Goal: Task Accomplishment & Management: Use online tool/utility

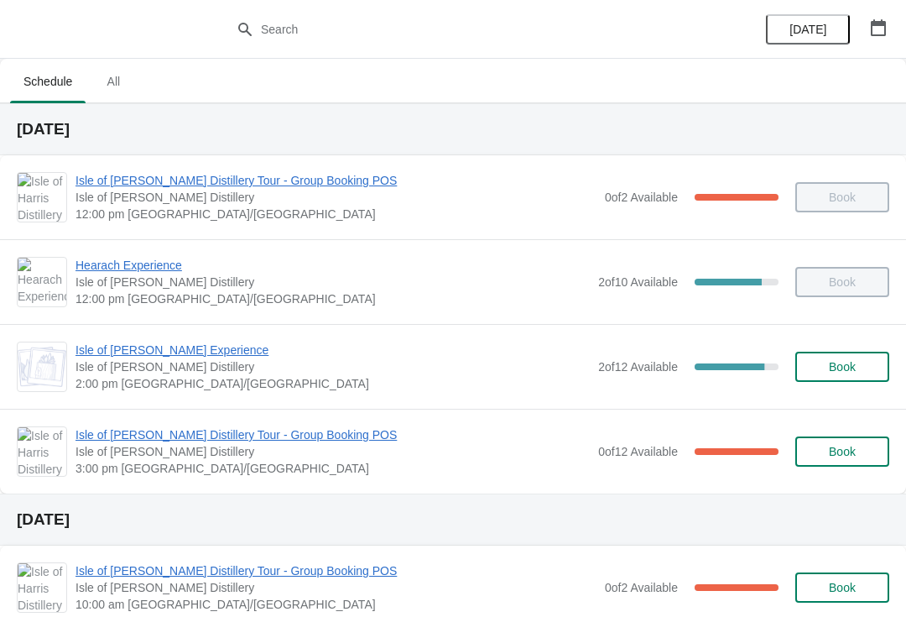
click at [135, 350] on span "Isle of [PERSON_NAME] Experience" at bounding box center [333, 350] width 514 height 17
click at [121, 355] on span "Isle of [PERSON_NAME] Experience" at bounding box center [333, 350] width 514 height 17
click at [133, 441] on span "Isle of [PERSON_NAME] Distillery Tour - Group Booking POS" at bounding box center [333, 434] width 514 height 17
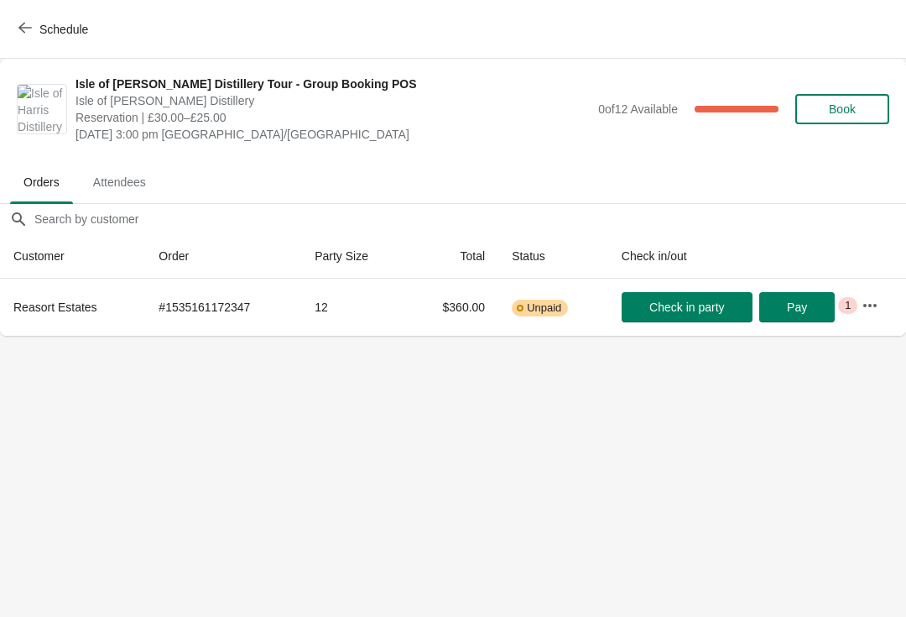
click at [48, 27] on span "Schedule" at bounding box center [63, 29] width 49 height 13
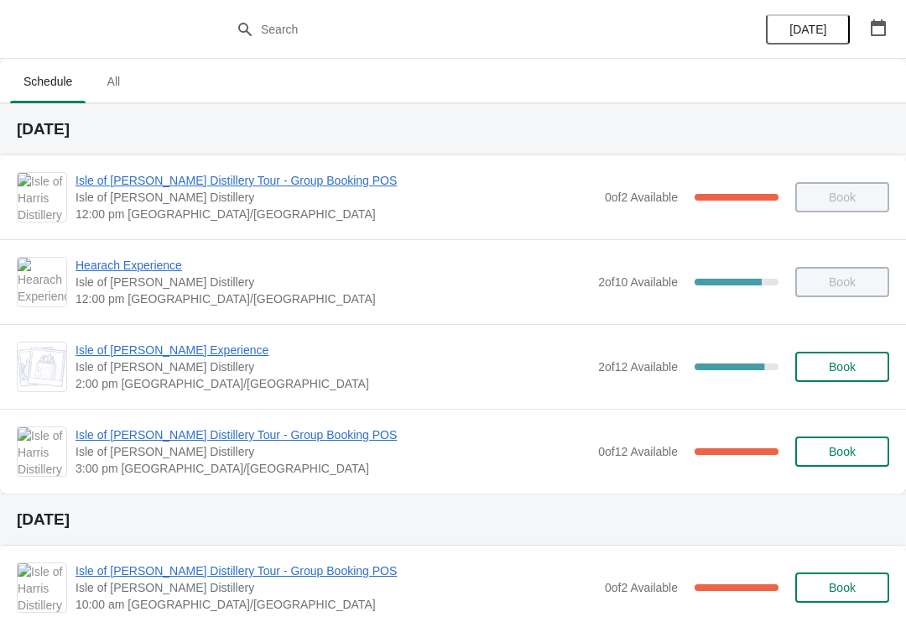
click at [138, 347] on span "Isle of [PERSON_NAME] Experience" at bounding box center [333, 350] width 514 height 17
click at [216, 435] on span "Isle of [PERSON_NAME] Distillery Tour - Group Booking POS" at bounding box center [333, 434] width 514 height 17
click at [184, 342] on span "Isle of [PERSON_NAME] Experience" at bounding box center [333, 350] width 514 height 17
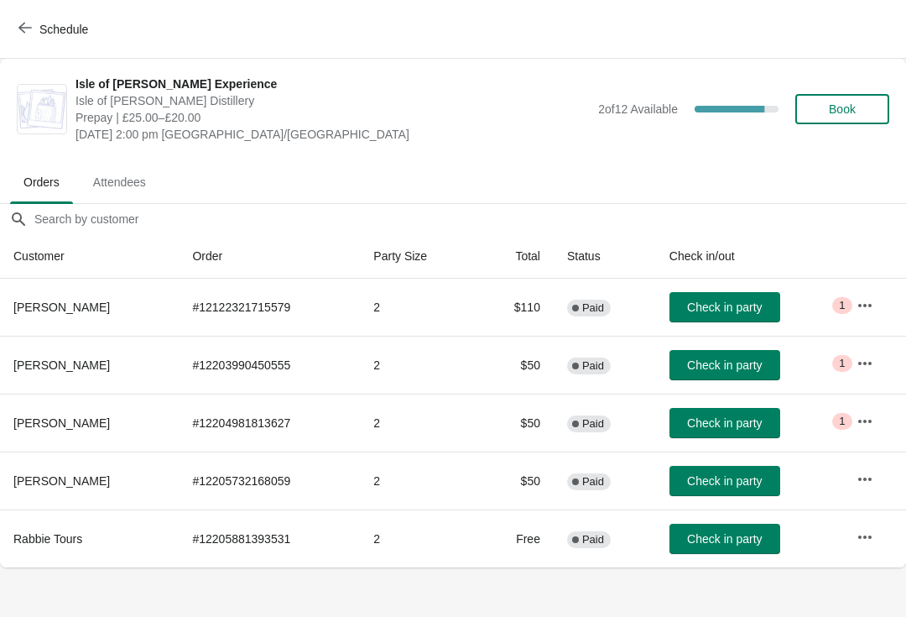
click at [26, 23] on icon "button" at bounding box center [24, 27] width 13 height 13
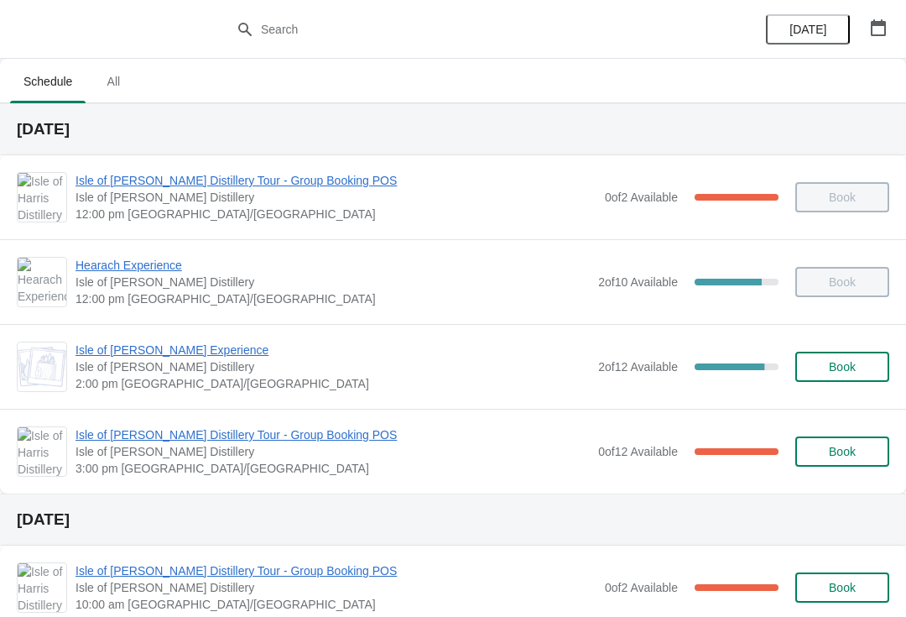
click at [160, 356] on span "Isle of [PERSON_NAME] Experience" at bounding box center [333, 350] width 514 height 17
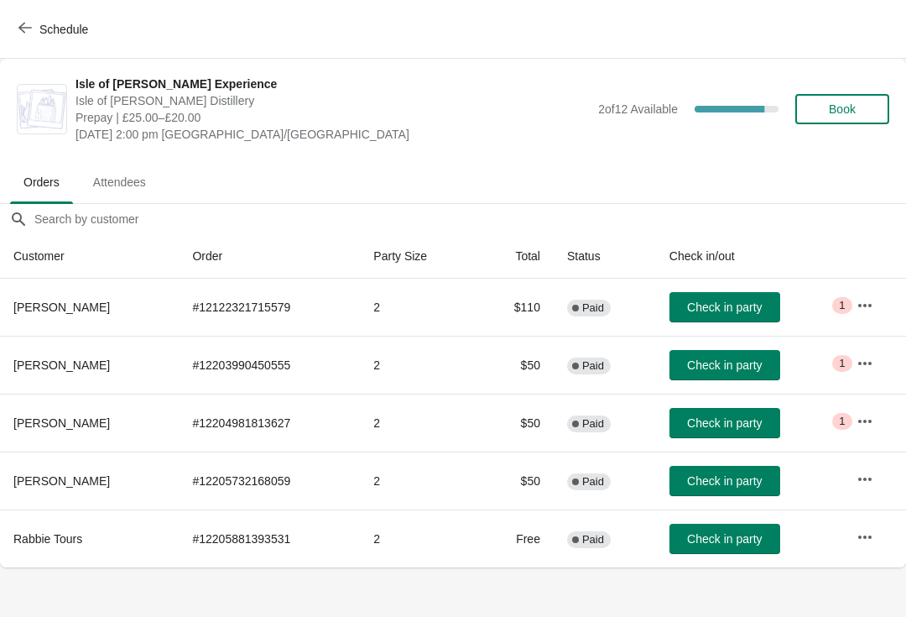
click at [693, 421] on span "Check in party" at bounding box center [724, 422] width 75 height 13
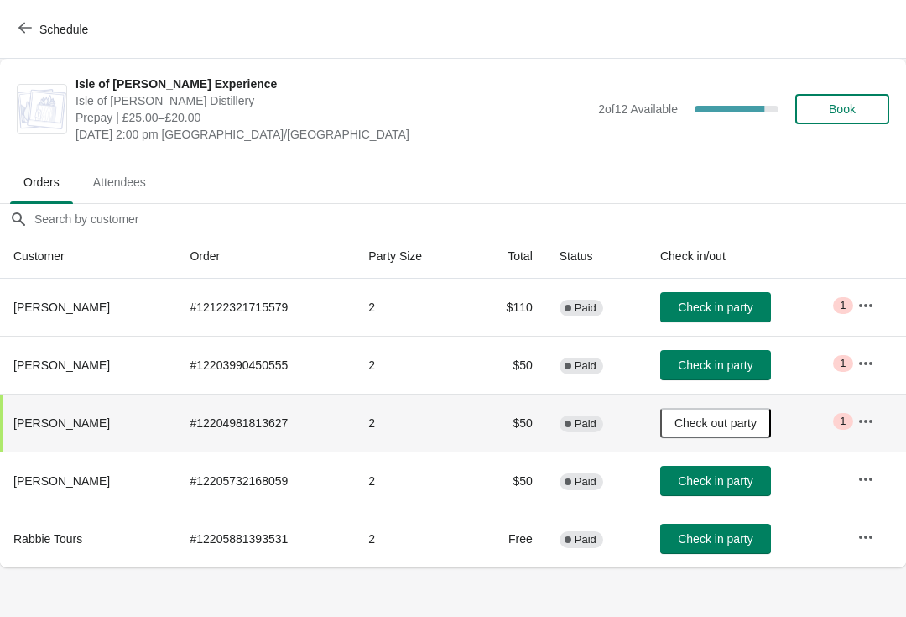
click at [692, 373] on button "Check in party" at bounding box center [715, 365] width 111 height 30
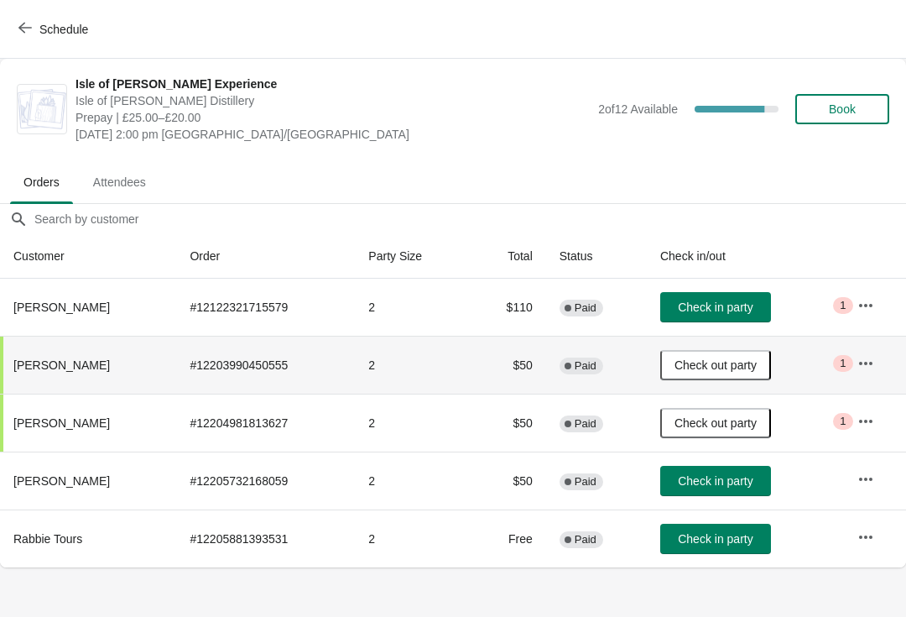
click at [686, 479] on span "Check in party" at bounding box center [715, 480] width 75 height 13
